Goal: Check status: Check status

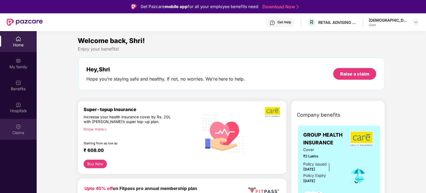
click at [21, 134] on div "Claims" at bounding box center [18, 133] width 37 height 6
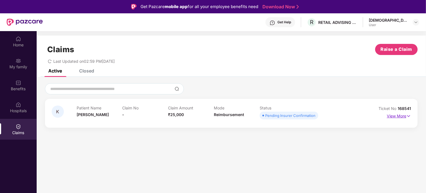
click at [409, 117] on img at bounding box center [408, 116] width 5 height 6
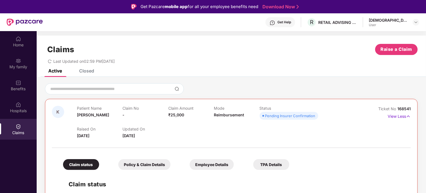
click at [291, 22] on div "Get Help" at bounding box center [284, 22] width 14 height 4
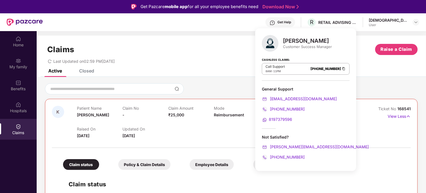
click at [87, 136] on span "[DATE]" at bounding box center [83, 135] width 12 height 5
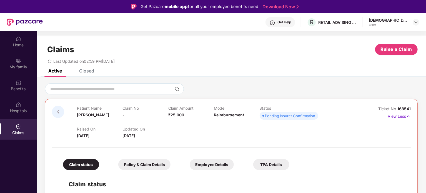
click at [87, 136] on span "[DATE]" at bounding box center [83, 135] width 12 height 5
drag, startPoint x: 87, startPoint y: 136, endPoint x: 81, endPoint y: 137, distance: 5.9
click at [81, 137] on span "[DATE]" at bounding box center [83, 135] width 12 height 5
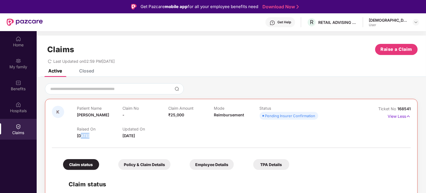
click at [81, 137] on span "[DATE]" at bounding box center [83, 135] width 12 height 5
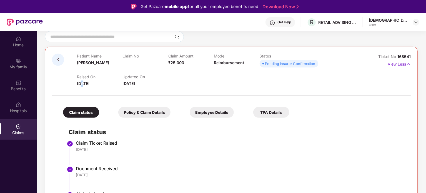
scroll to position [72, 0]
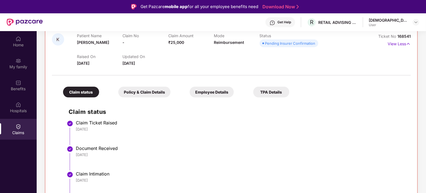
click at [155, 93] on div "Policy & Claim Details" at bounding box center [144, 92] width 52 height 11
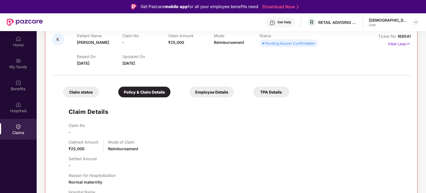
click at [216, 92] on div "Employee Details" at bounding box center [212, 92] width 44 height 11
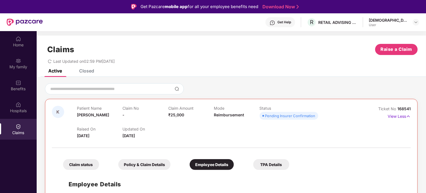
scroll to position [0, 0]
click at [92, 163] on div "Claim status" at bounding box center [81, 164] width 36 height 11
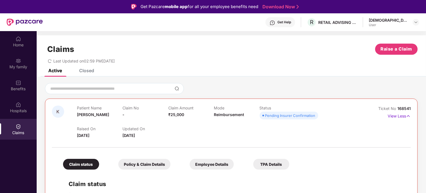
click at [128, 134] on span "[DATE]" at bounding box center [128, 135] width 12 height 5
drag, startPoint x: 128, startPoint y: 134, endPoint x: 97, endPoint y: 134, distance: 31.4
click at [97, 134] on div "Raised On [DATE] Updated On [DATE]" at bounding box center [214, 130] width 274 height 18
click at [89, 134] on span "[DATE]" at bounding box center [83, 135] width 12 height 5
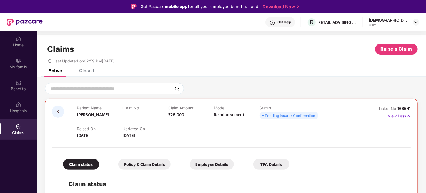
click at [89, 134] on span "[DATE]" at bounding box center [83, 135] width 12 height 5
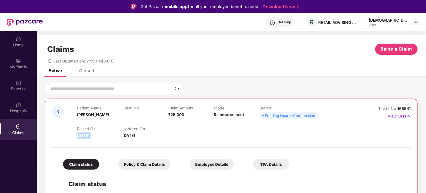
click at [89, 134] on span "[DATE]" at bounding box center [83, 135] width 12 height 5
click at [24, 69] on div "My family" at bounding box center [18, 67] width 37 height 6
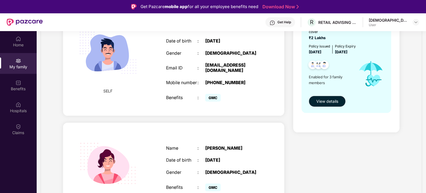
scroll to position [83, 0]
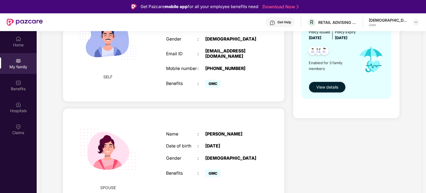
click at [329, 84] on span "View details" at bounding box center [327, 87] width 22 height 6
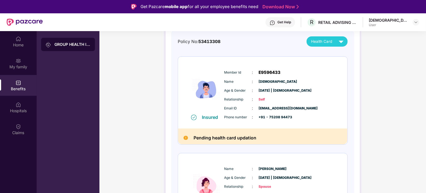
scroll to position [28, 0]
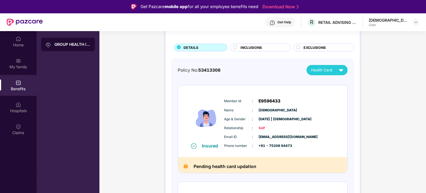
click at [328, 67] on span "Health Card" at bounding box center [321, 70] width 21 height 6
click at [325, 84] on div "[DEMOGRAPHIC_DATA]" at bounding box center [332, 83] width 47 height 6
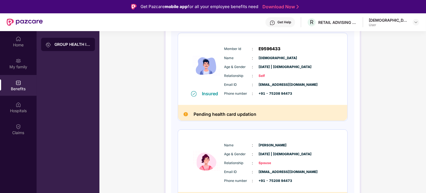
scroll to position [83, 0]
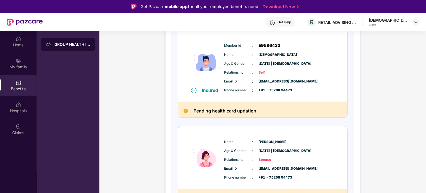
click at [284, 82] on span "[EMAIL_ADDRESS][DOMAIN_NAME]" at bounding box center [273, 81] width 28 height 5
drag, startPoint x: 284, startPoint y: 82, endPoint x: 329, endPoint y: 78, distance: 45.2
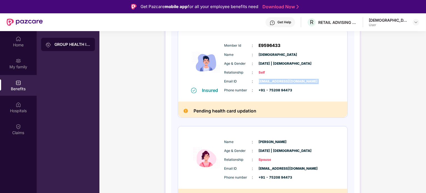
click at [329, 78] on div "Email ID : [EMAIL_ADDRESS][DOMAIN_NAME]" at bounding box center [279, 81] width 110 height 6
click at [287, 81] on span "[EMAIL_ADDRESS][DOMAIN_NAME]" at bounding box center [273, 81] width 28 height 5
drag, startPoint x: 310, startPoint y: 81, endPoint x: 268, endPoint y: 84, distance: 42.3
click at [268, 84] on span "[EMAIL_ADDRESS][DOMAIN_NAME]" at bounding box center [273, 81] width 28 height 5
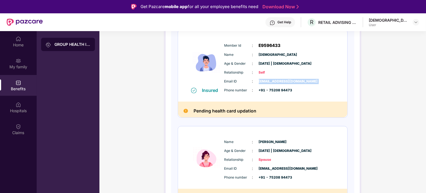
drag, startPoint x: 268, startPoint y: 84, endPoint x: 338, endPoint y: 82, distance: 70.8
click at [338, 82] on div "Insured Member Id : E9596433 Name : [PERSON_NAME] Age & Gender : [DATE] | [DEMO…" at bounding box center [262, 66] width 169 height 72
